Goal: Use online tool/utility: Utilize a website feature to perform a specific function

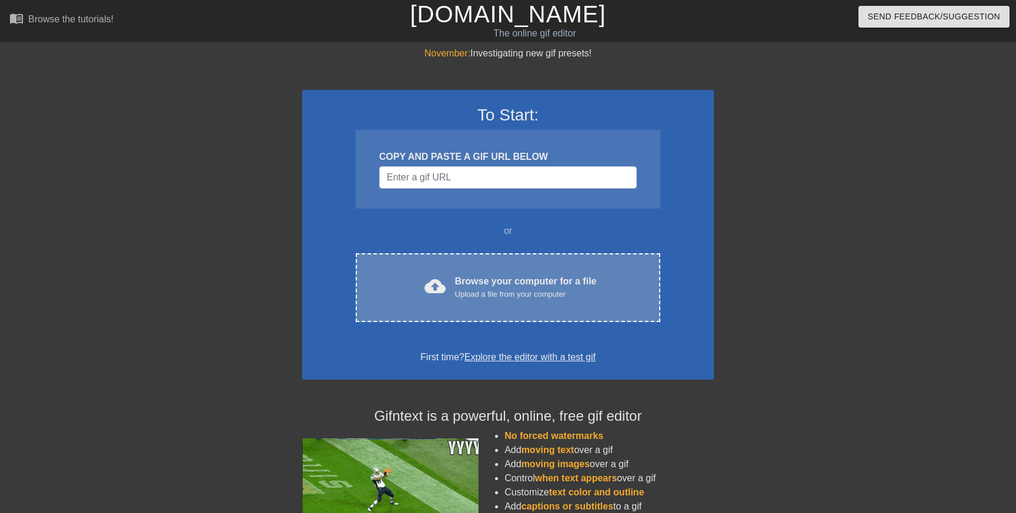
click at [472, 281] on div "Browse your computer for a file Upload a file from your computer" at bounding box center [526, 288] width 142 height 26
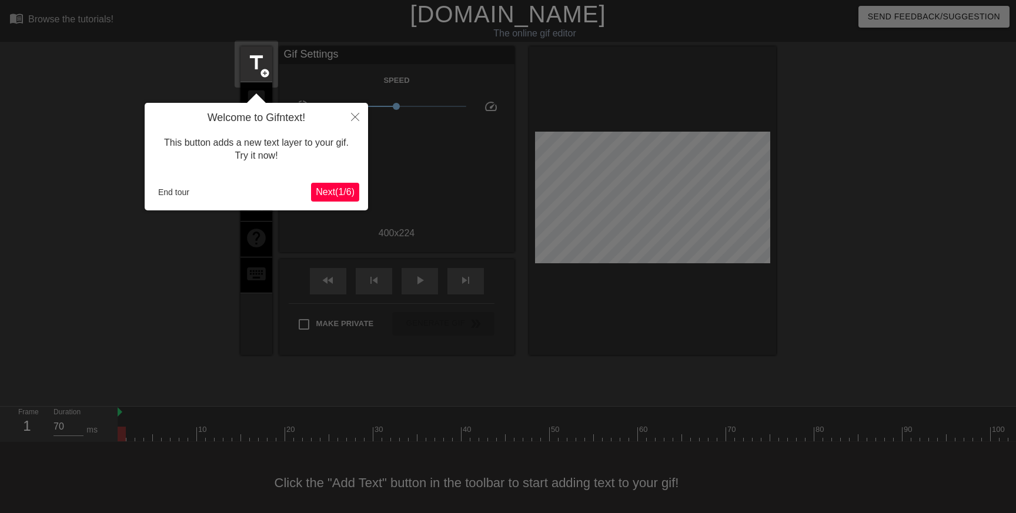
scroll to position [11, 0]
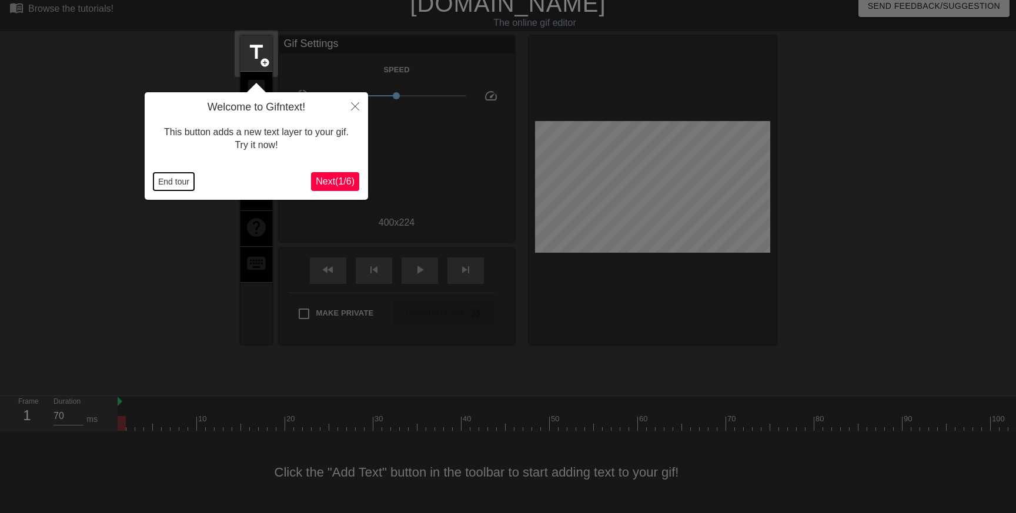
click at [166, 178] on button "End tour" at bounding box center [174, 182] width 41 height 18
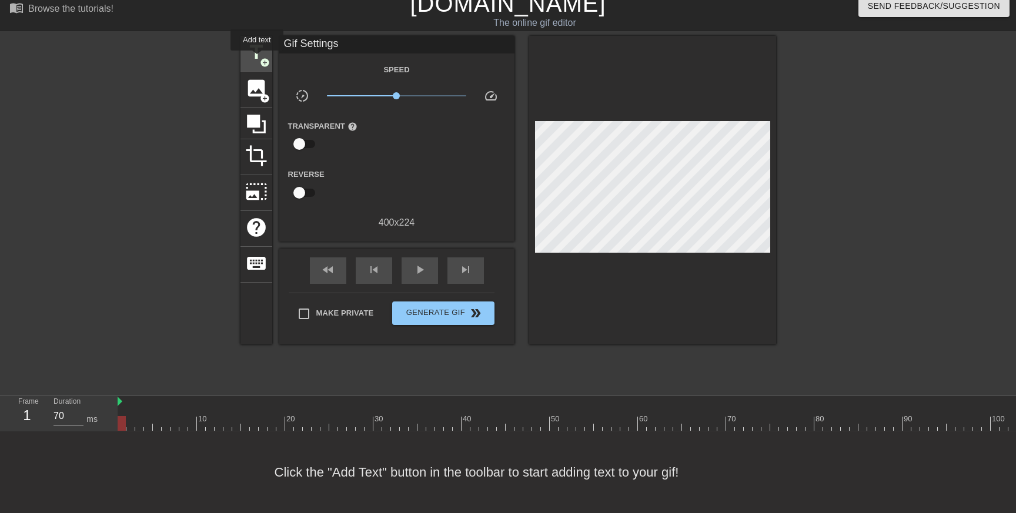
click at [258, 59] on span "title" at bounding box center [256, 52] width 22 height 22
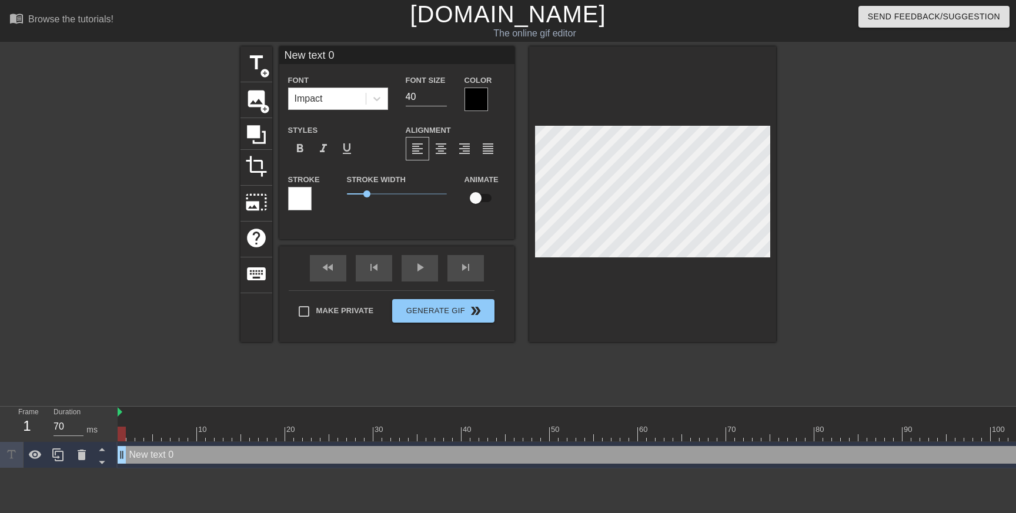
scroll to position [0, 1]
type input "B"
type textarea "B"
type input "BE"
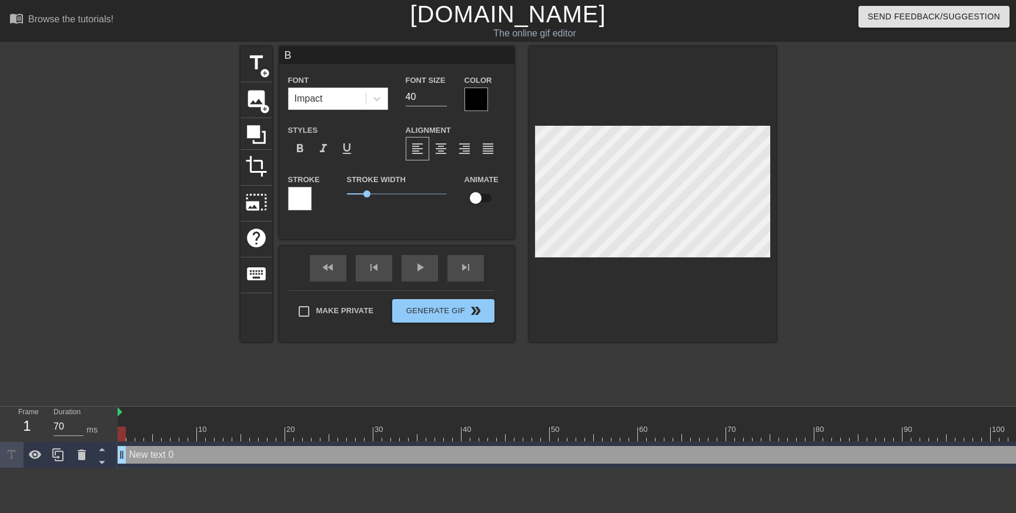
type textarea "BE"
type input "BEA"
type textarea "BEA"
type input "BEAK"
type textarea "BEAK"
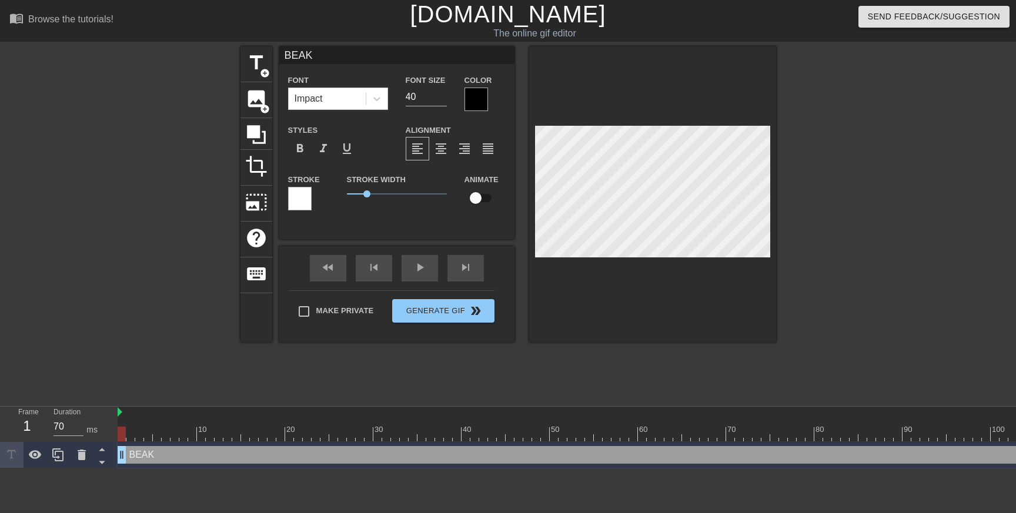
type input "BEAKE"
type textarea "BEAKE"
type input "BEAKER"
type textarea "BEAKER"
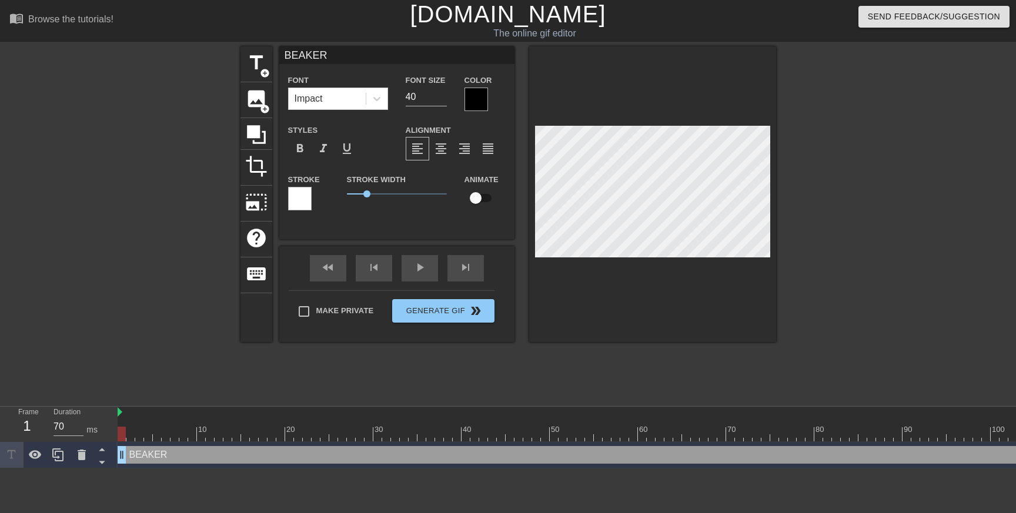
click at [482, 202] on input "checkbox" at bounding box center [475, 198] width 67 height 22
checkbox input "true"
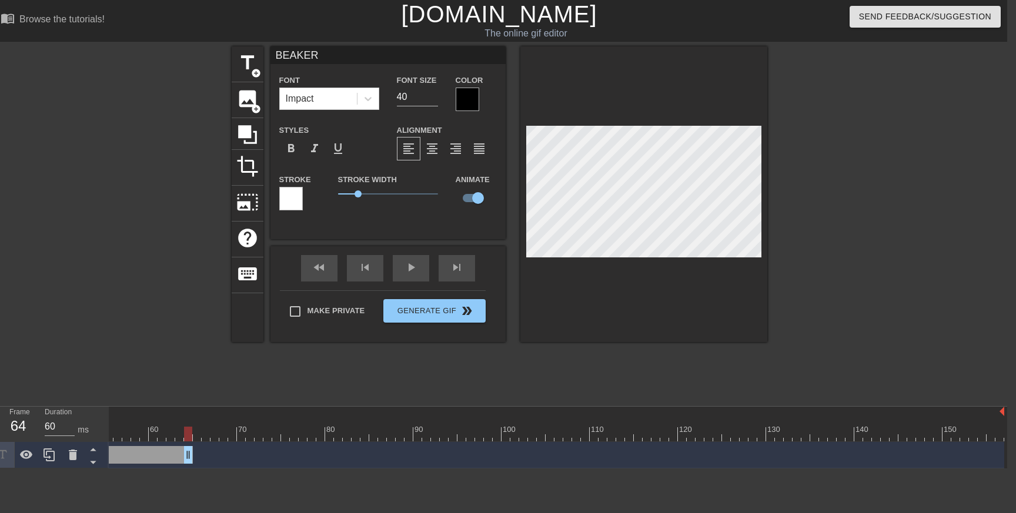
drag, startPoint x: 1000, startPoint y: 454, endPoint x: 188, endPoint y: 479, distance: 812.0
click at [188, 469] on html "menu_book Browse the tutorials! [DOMAIN_NAME] The online gif editor Send Feedba…" at bounding box center [499, 234] width 1016 height 469
click at [196, 443] on div "BEAKER drag_handle drag_handle lens lens" at bounding box center [316, 455] width 1376 height 26
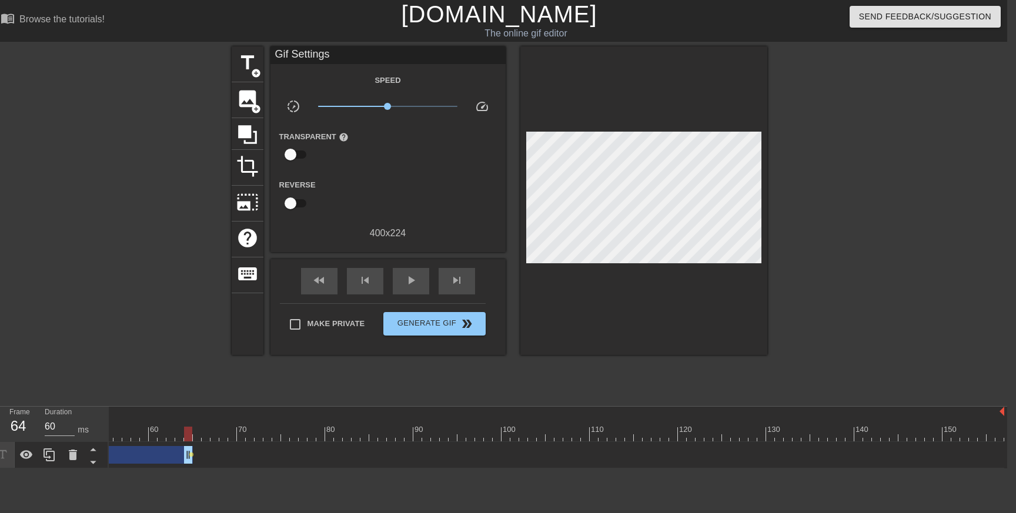
click at [201, 455] on div "BEAKER drag_handle drag_handle lens lens" at bounding box center [316, 455] width 1376 height 18
click at [196, 435] on div at bounding box center [197, 434] width 8 height 15
click at [249, 62] on span "title" at bounding box center [247, 63] width 22 height 22
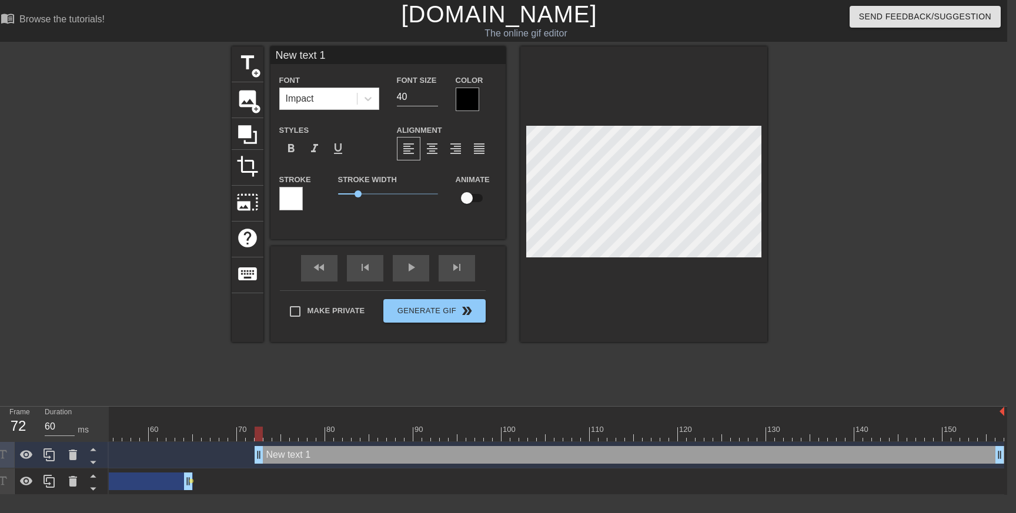
type input "70"
drag, startPoint x: 198, startPoint y: 455, endPoint x: 273, endPoint y: 462, distance: 76.3
type input "I"
type textarea "I"
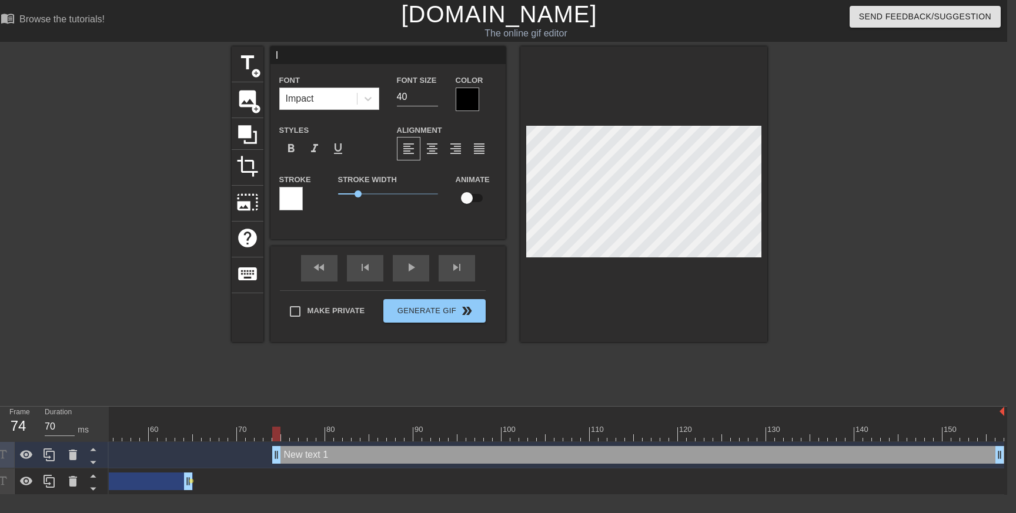
scroll to position [0, 0]
type input "Id"
type textarea "Id"
type input "IdP"
type textarea "IdP"
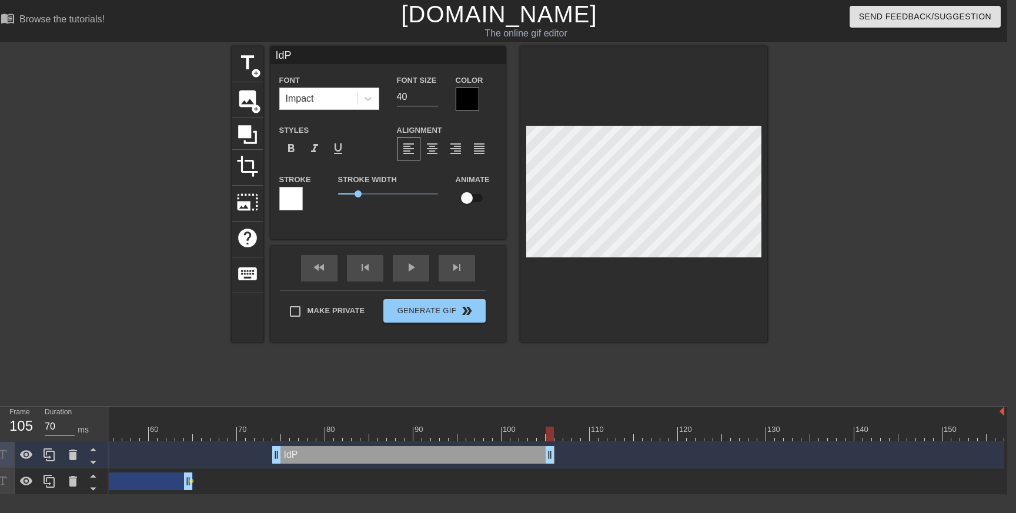
type input "60"
drag, startPoint x: 1001, startPoint y: 452, endPoint x: 543, endPoint y: 466, distance: 458.4
click at [543, 466] on div "IdP drag_handle drag_handle" at bounding box center [316, 455] width 1376 height 26
type input "l"
type textarea "l"
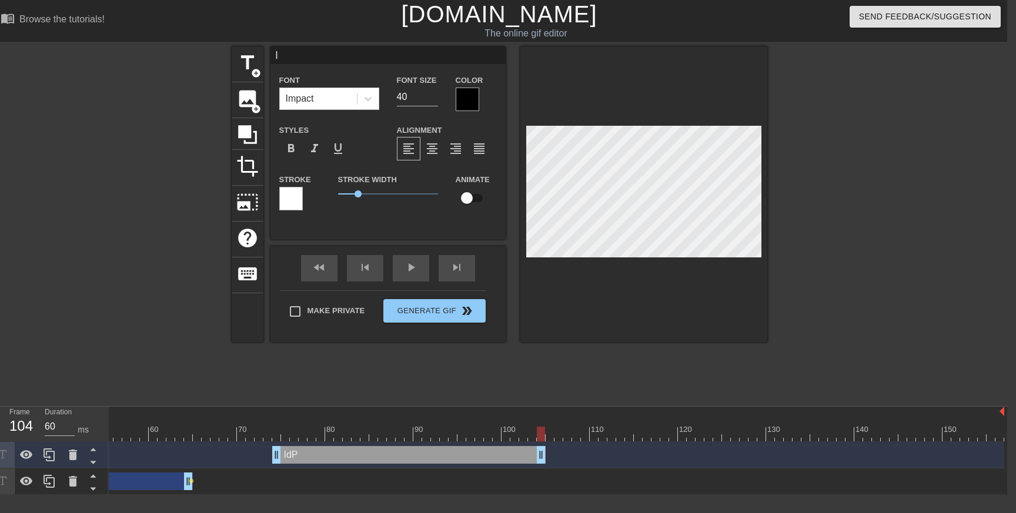
type input "li"
type textarea "lit"
type input "lite"
type textarea "lite"
type input "liter"
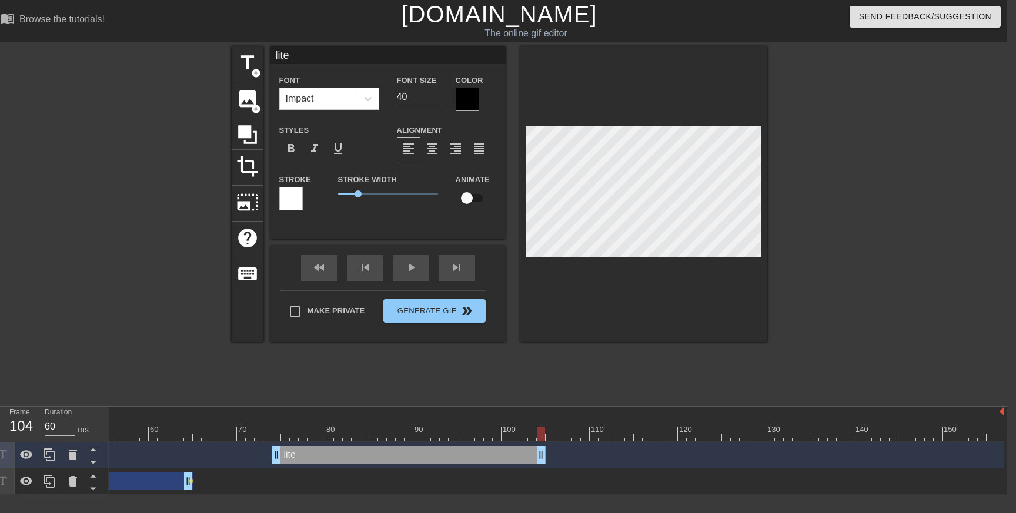
type textarea "liter"
type input "litera"
type textarea "litera"
type input "literal"
type textarea "literal"
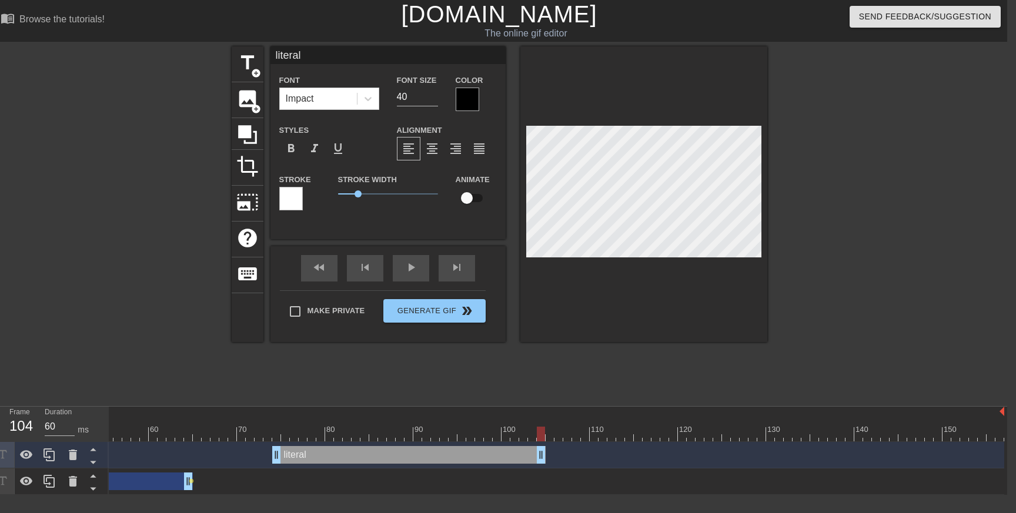
type input "literall"
type textarea "literall"
type input "literally"
type textarea "literally"
type input "literally"
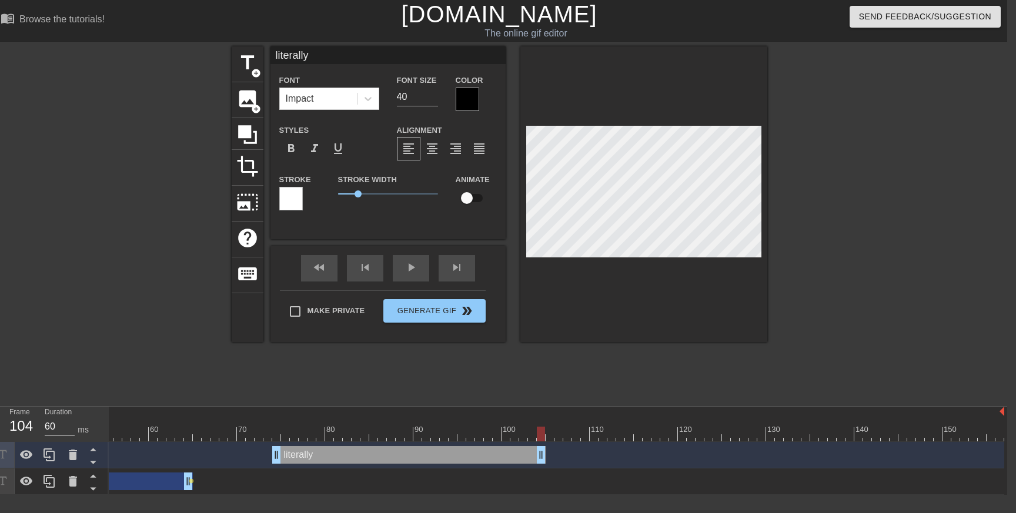
type textarea "literally"
type input "literally a"
type textarea "literally a"
type input "literally an"
type textarea "literally an"
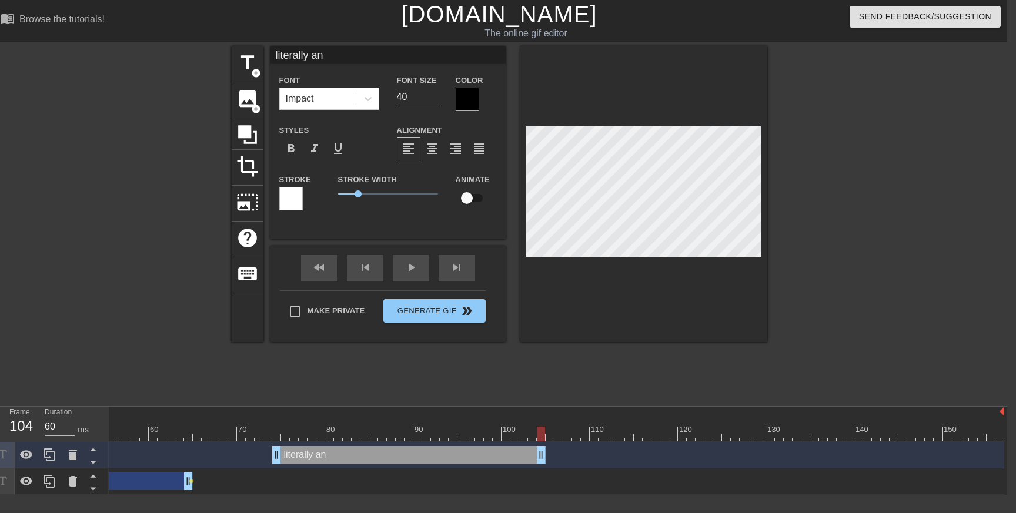
type input "literally any"
type textarea "literally any"
type input "literally anyt"
type textarea "literally anyt"
type input "literally anyth"
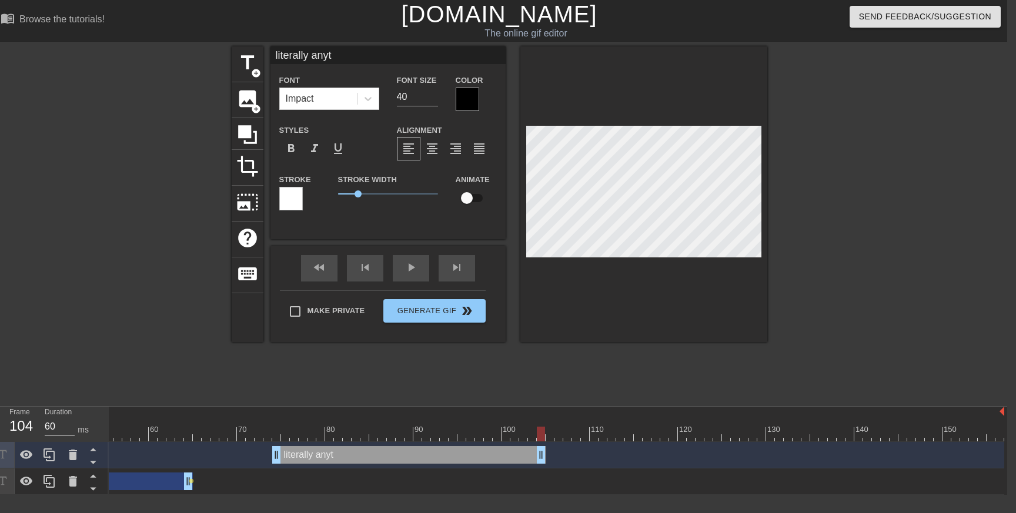
type textarea "literally anyth"
type input "literally anythi"
type textarea "literally anythi"
type input "literally anythin"
type textarea "literally anythin"
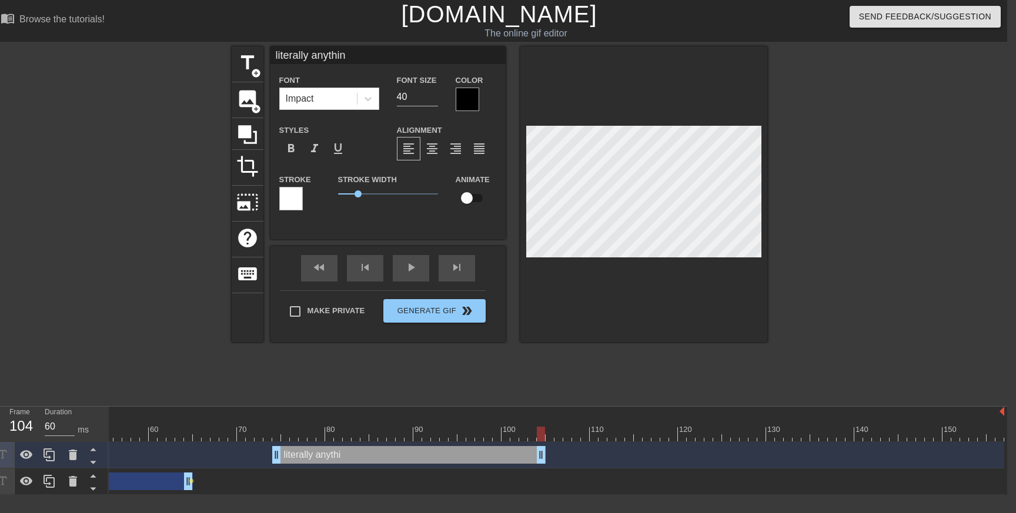
type input "literally anything"
type textarea "literally anything"
type input "literally anything"
type textarea "literally anything"
type input "literally anything o"
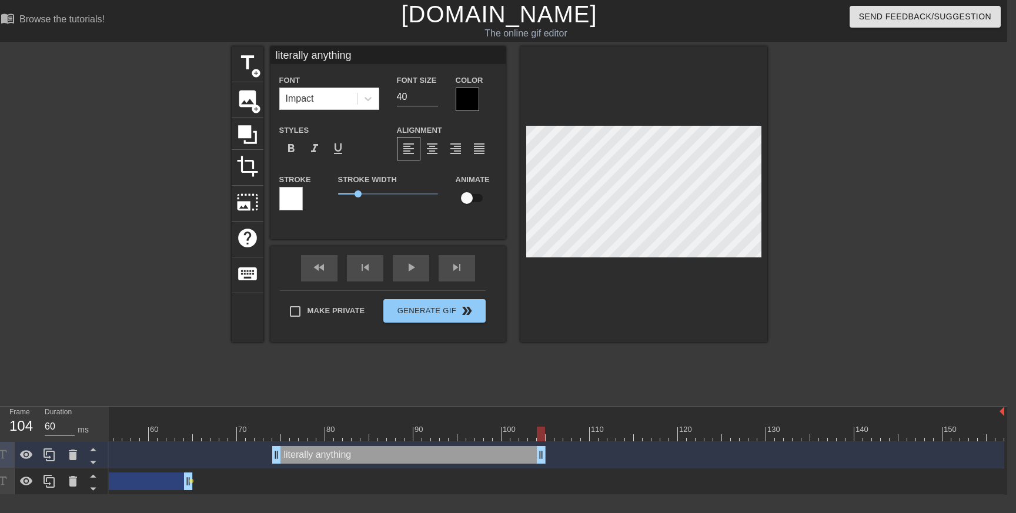
type textarea "literally anything o"
type input "literally anything ou"
type textarea "literally anything ou"
type input "literally anything out"
type textarea "literally anything out"
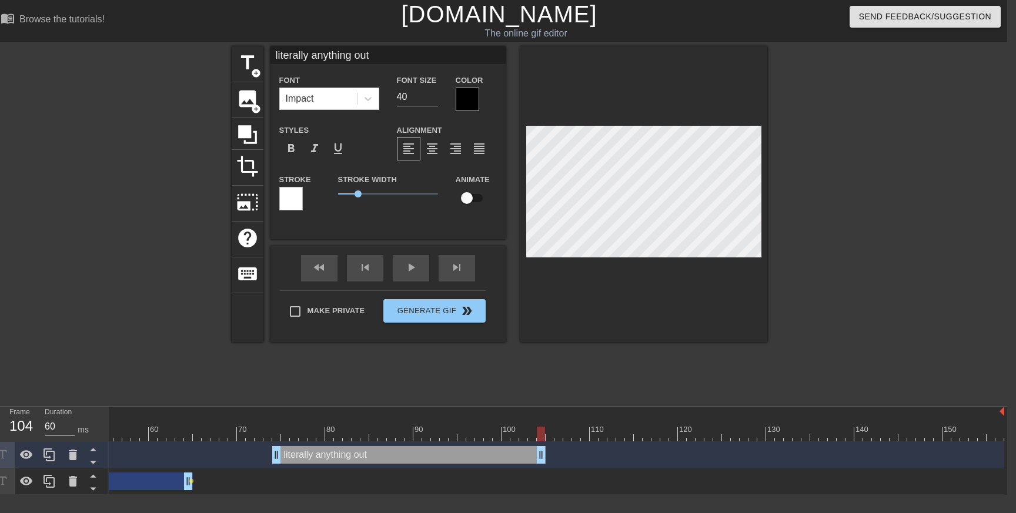
type input "literally anything outs"
type textarea "literally anything outs"
type input "literally anything outsi"
type textarea "literally anything outsi"
type input "literally anything outsid"
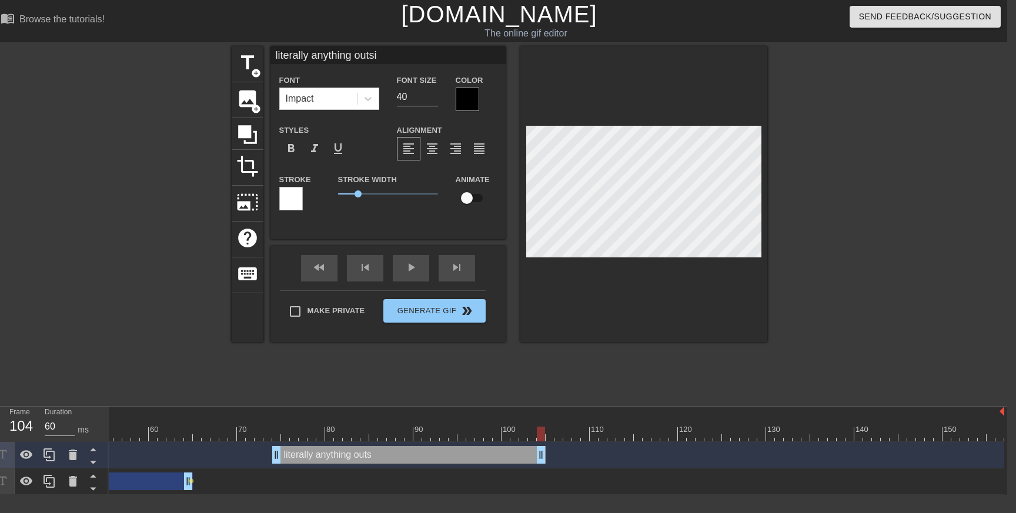
type textarea "literally anything outsid"
type input "literally anything outside"
type textarea "literally anything outside"
type input "literally anything outside"
type textarea "literally anything outside"
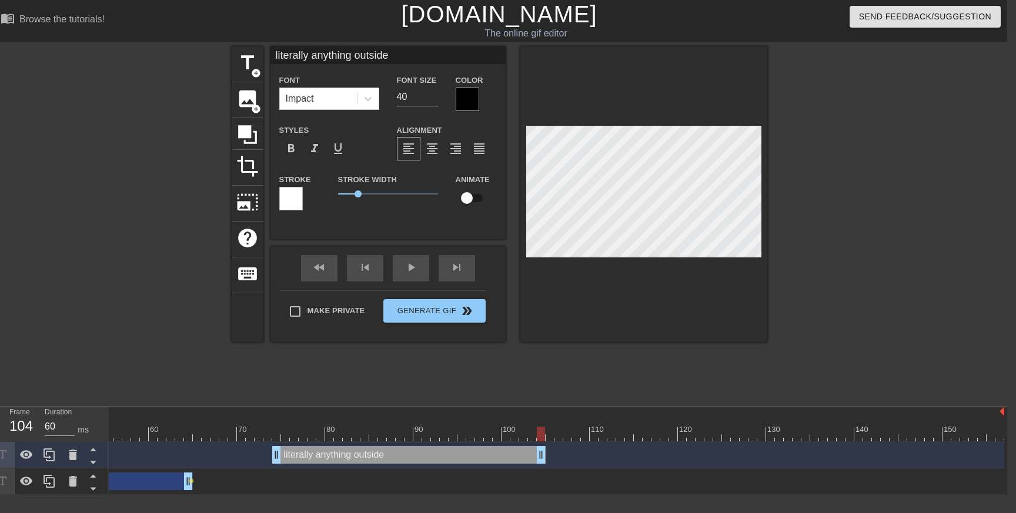
scroll to position [0, 6]
type input "literally anything outside o"
type textarea "literally anything outside o"
type input "literally anything outside of"
type textarea "literally anything outside of"
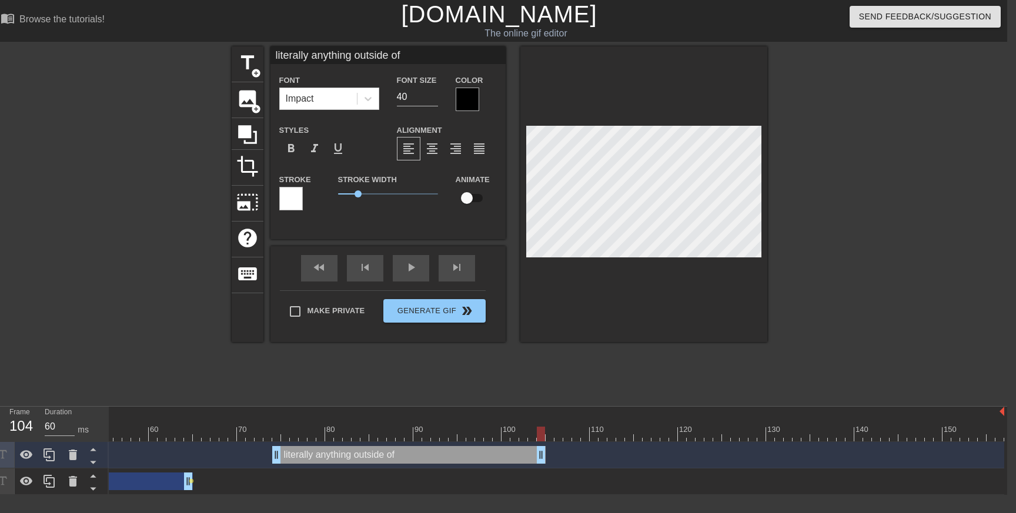
type input "literally anything outside of"
type textarea "literally anything outside of"
type input "literally anything outside of o"
type textarea "literally anything outside of o"
type input "literally anything outside of ou"
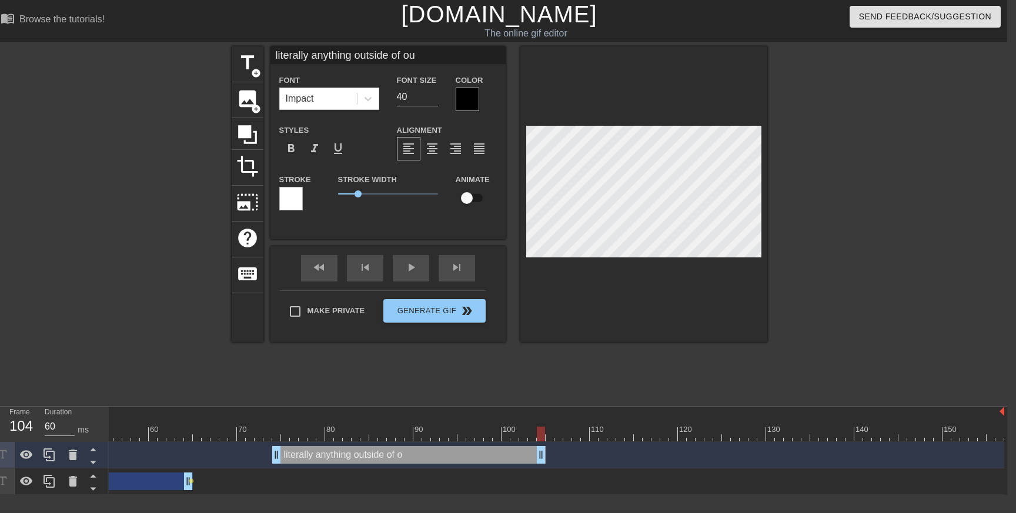
type textarea "literally anything outside of our"
type input "literally anything outside of our"
type textarea "literally anything outside of our"
type input "literally anything outside of our n"
type textarea "literally anything outside of our n"
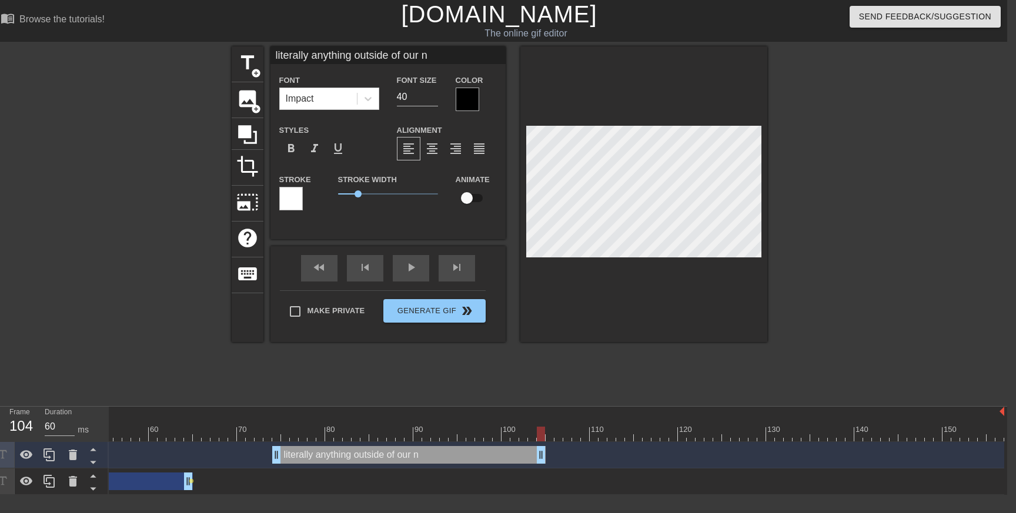
type input "literally anything outside of our no"
type textarea "literally anything outside of our no"
type input "literally anything outside of our nor"
type textarea "literally anything outside of our nor"
type input "literally anything outside of our norm"
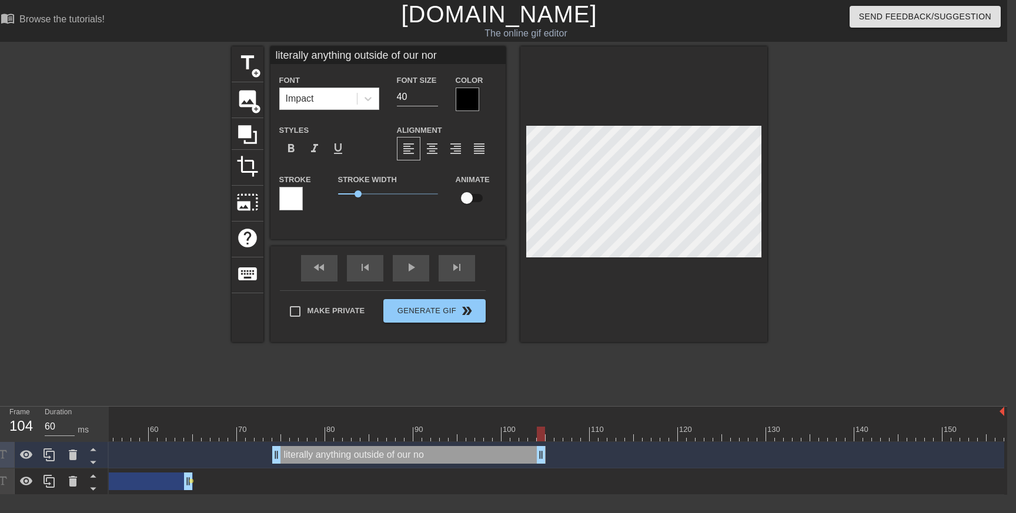
type textarea "literally anything outside of our norm"
type input "literally anything outside of our [PERSON_NAME]"
type textarea "literally anything outside of our [PERSON_NAME]"
type input "literally anything outside of our normal"
type textarea "literally anything outside of our normal"
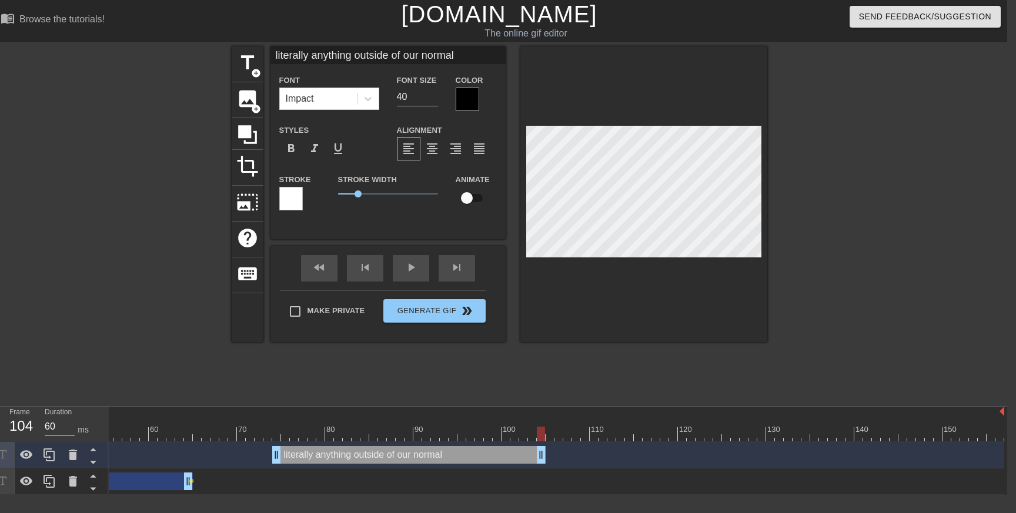
type input "literally anything outside of our normal"
type textarea "literally anything outside of our normal"
type input "literally anything outside of our normal d"
type textarea "literally anything outside of our normal d"
type input "literally anything outside of our normal do"
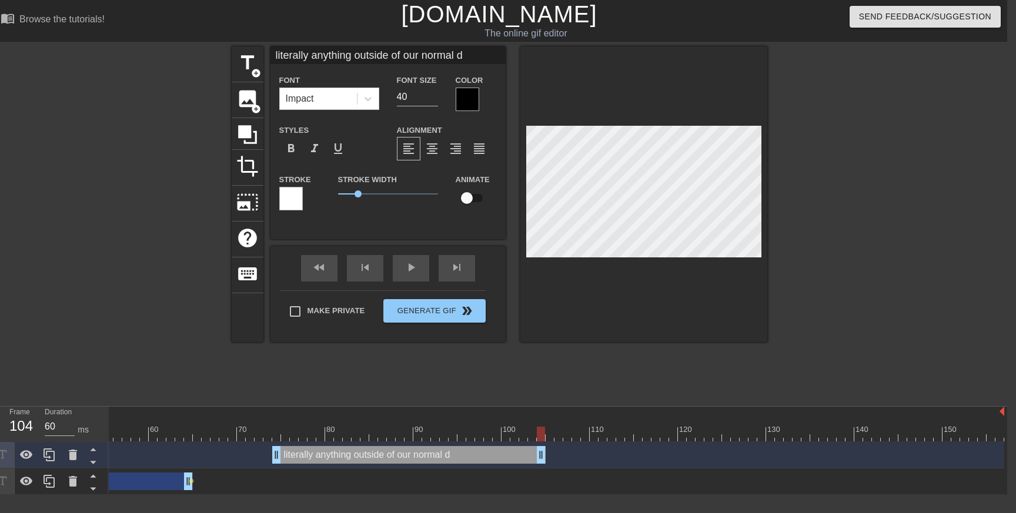
type textarea "literally anything outside of our normal do"
type input "literally anything outside of our normal dom"
type textarea "literally anything outside of our normal dom"
type input "literally anything outside of our normal doma"
type textarea "literally anything outside of our normal doma"
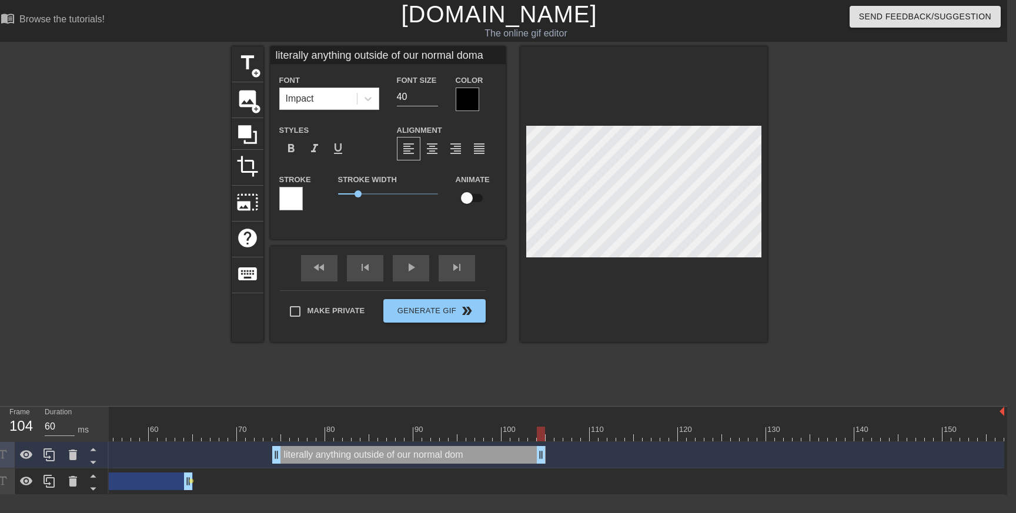
type input "literally anything outside of our normal [PERSON_NAME]"
type textarea "literally anything outside of our normal [PERSON_NAME]"
type input "literally anything outside of our normal [PERSON_NAME]"
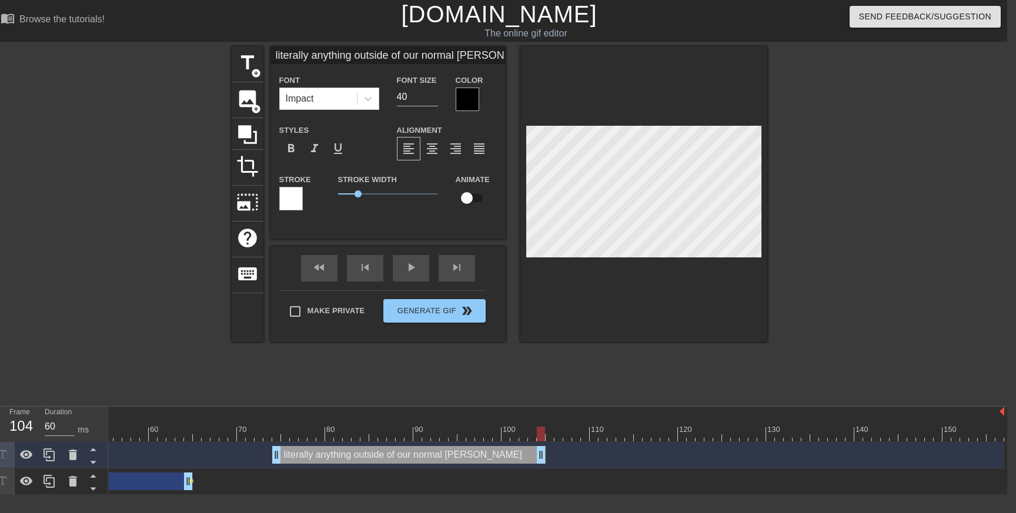
scroll to position [1, 1]
type textarea "literally anything outside of our normal [PERSON_NAME]"
type input "literally anything outside of our normal [PERSON_NAME]"
type textarea "literally anything outside of our normal [PERSON_NAME]"
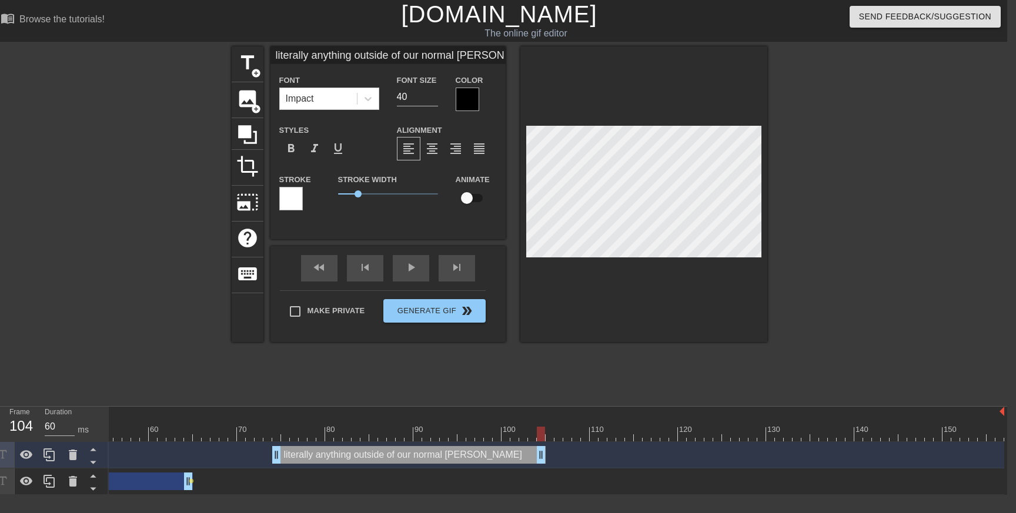
scroll to position [1, 4]
type input "literally anything outside of our normal domain"
type textarea "literally anything outside of our normal domain"
click at [283, 437] on div at bounding box center [316, 434] width 1376 height 15
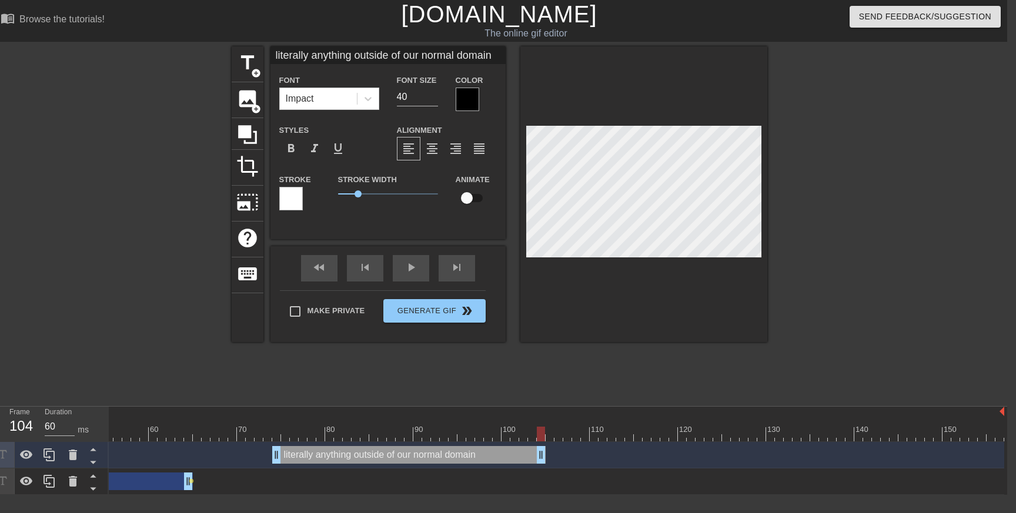
type input "70"
drag, startPoint x: 283, startPoint y: 437, endPoint x: 553, endPoint y: 440, distance: 270.0
click at [553, 440] on div at bounding box center [550, 434] width 8 height 15
click at [249, 65] on span "title" at bounding box center [247, 63] width 22 height 22
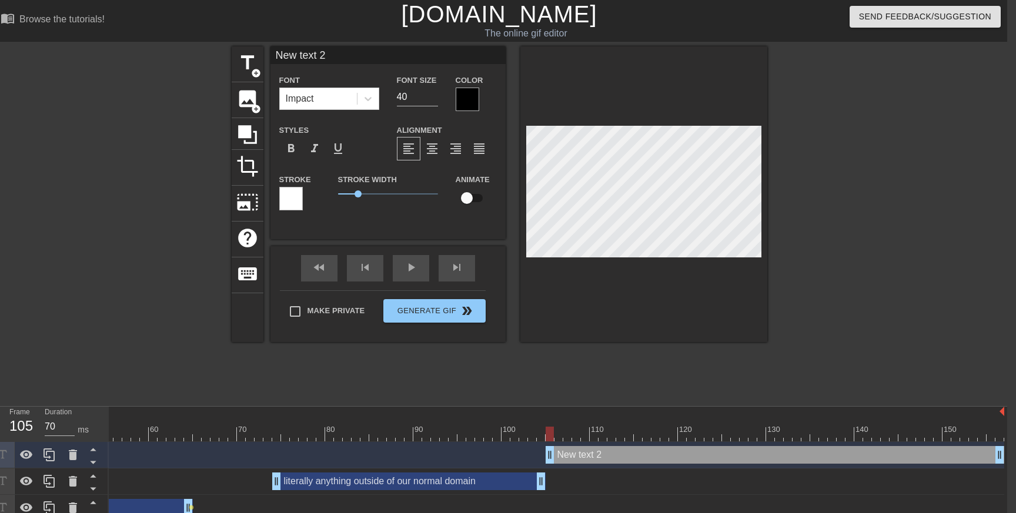
scroll to position [0, 2]
type input "L"
type textarea "L"
type input "Lu"
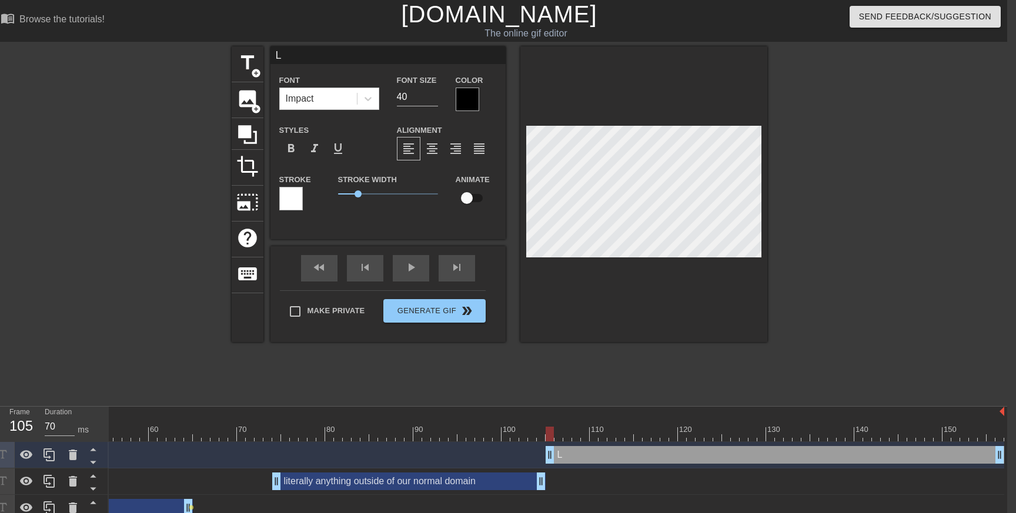
type textarea "Lu"
type input "Luk"
type textarea "Luk"
type input "[PERSON_NAME]"
type textarea "[PERSON_NAME]"
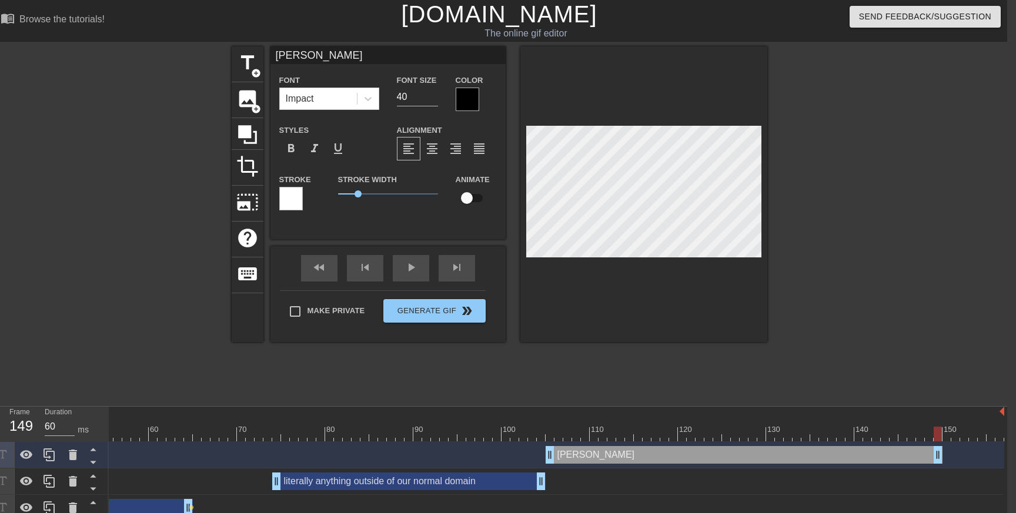
type input "70"
drag, startPoint x: 1000, startPoint y: 457, endPoint x: 1016, endPoint y: 455, distance: 15.5
click at [1007, 455] on html "menu_book Browse the tutorials! [DOMAIN_NAME] The online gif editor Send Feedba…" at bounding box center [499, 261] width 1016 height 522
click at [470, 201] on input "checkbox" at bounding box center [466, 198] width 67 height 22
checkbox input "true"
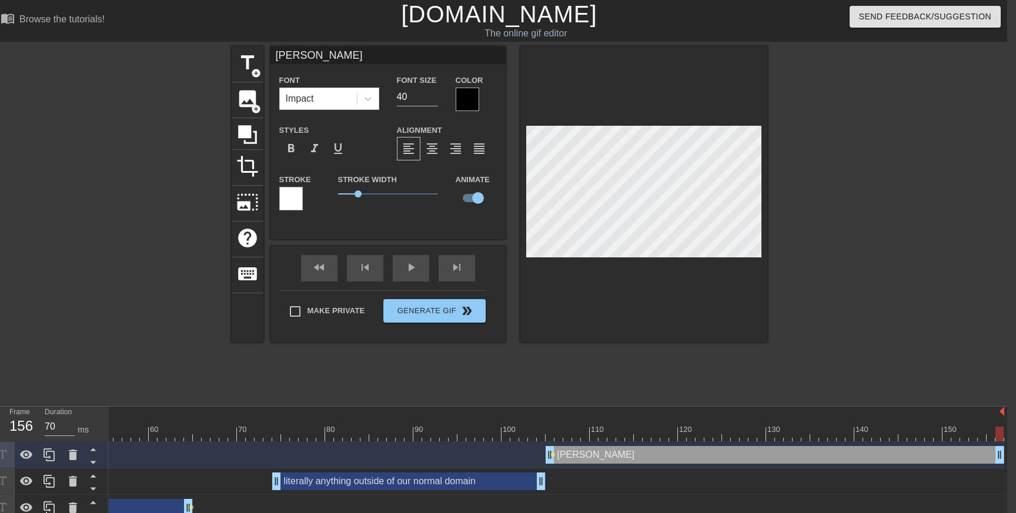
click at [428, 481] on div "literally anything outside of our normal domain drag_handle drag_handle" at bounding box center [408, 482] width 273 height 18
type input "literally anything outside of our normal domain"
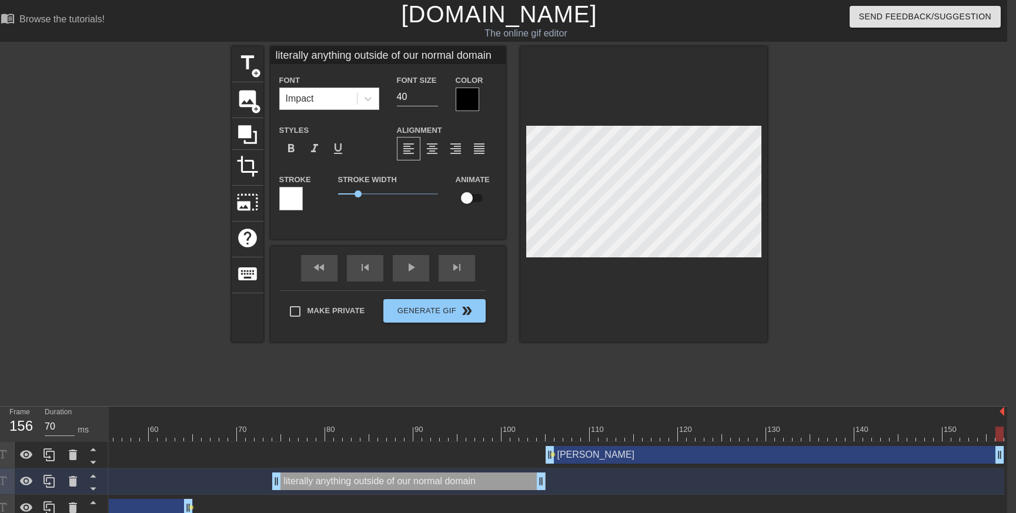
click at [471, 195] on input "checkbox" at bounding box center [466, 198] width 67 height 22
checkbox input "true"
type input "BEAKER"
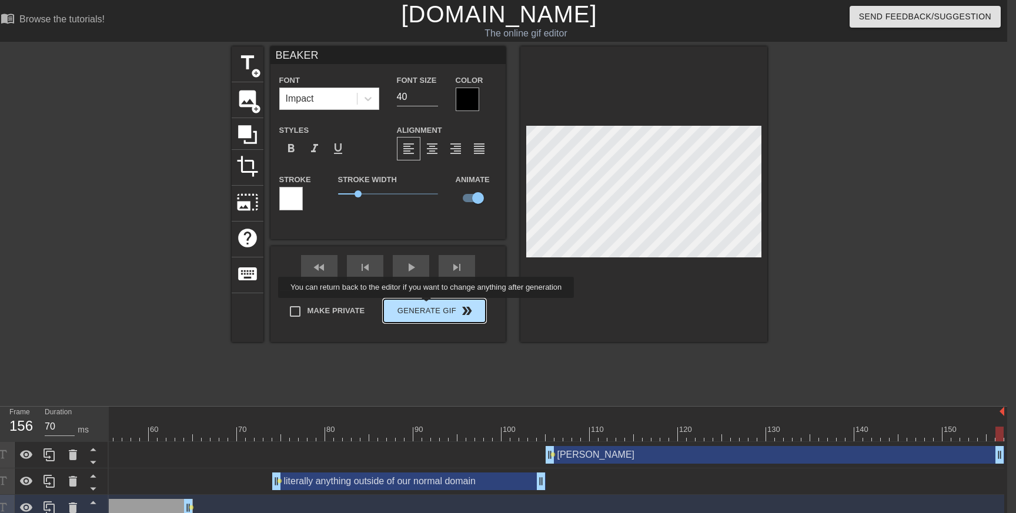
click at [434, 306] on div "Make Private Generate Gif double_arrow" at bounding box center [383, 314] width 206 height 46
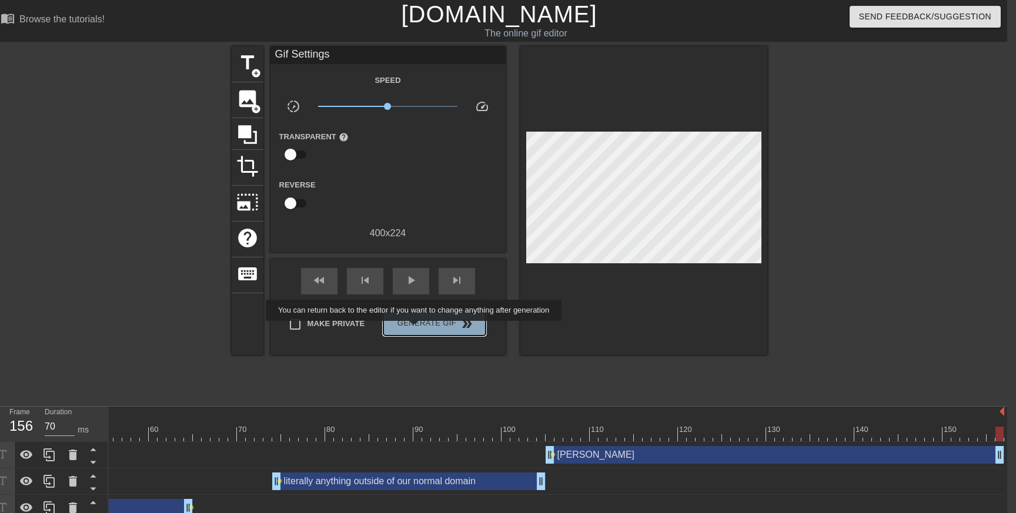
click at [422, 329] on span "Generate Gif double_arrow" at bounding box center [434, 324] width 92 height 14
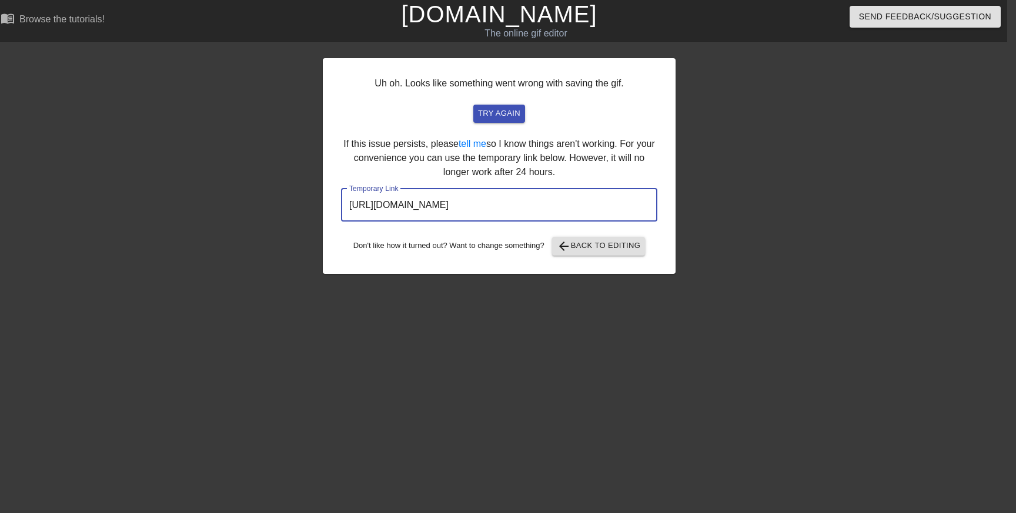
click at [539, 204] on input "[URL][DOMAIN_NAME]" at bounding box center [499, 205] width 316 height 33
